Goal: Task Accomplishment & Management: Manage account settings

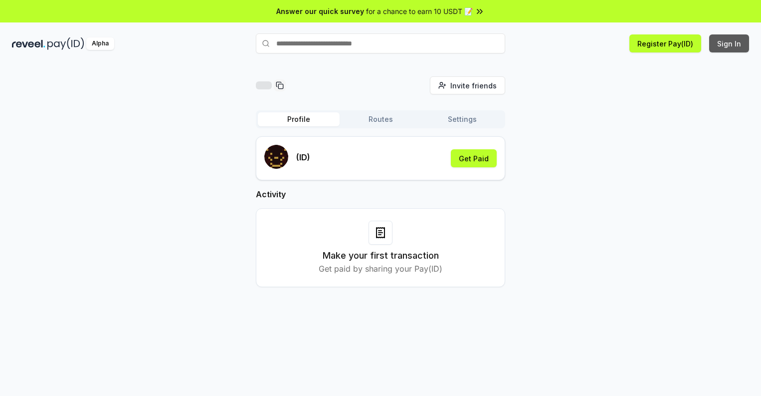
click at [730, 43] on button "Sign In" at bounding box center [729, 43] width 40 height 18
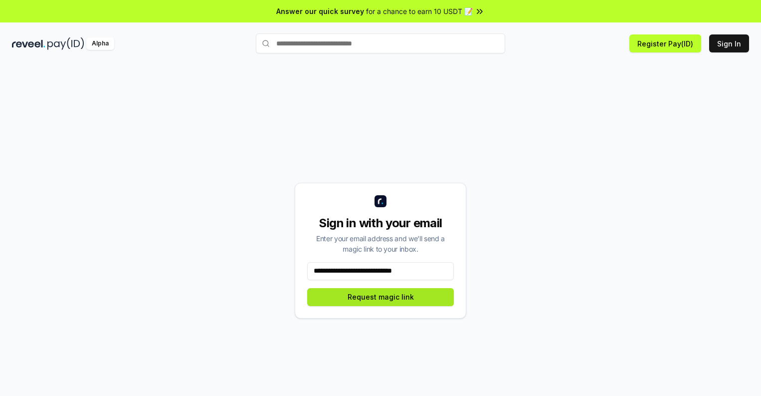
type input "**********"
click at [381, 296] on button "Request magic link" at bounding box center [380, 297] width 147 height 18
